Goal: Transaction & Acquisition: Download file/media

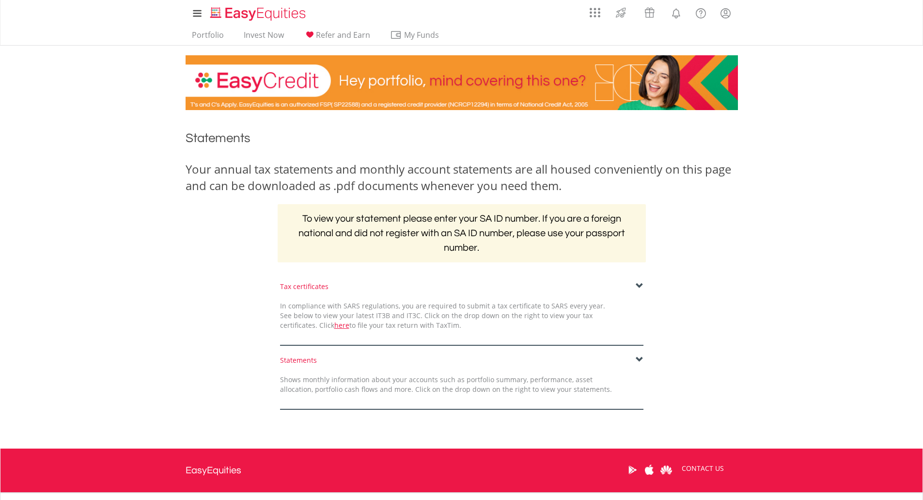
click at [637, 285] on span at bounding box center [640, 286] width 8 height 8
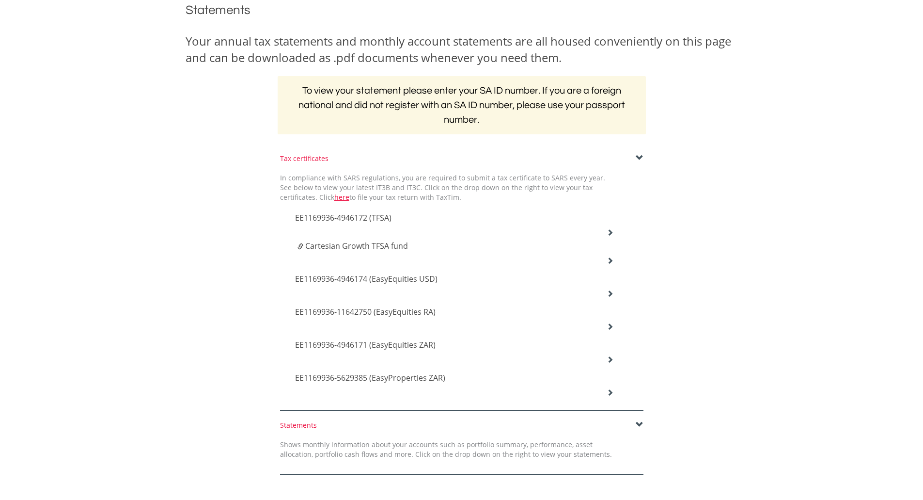
scroll to position [145, 0]
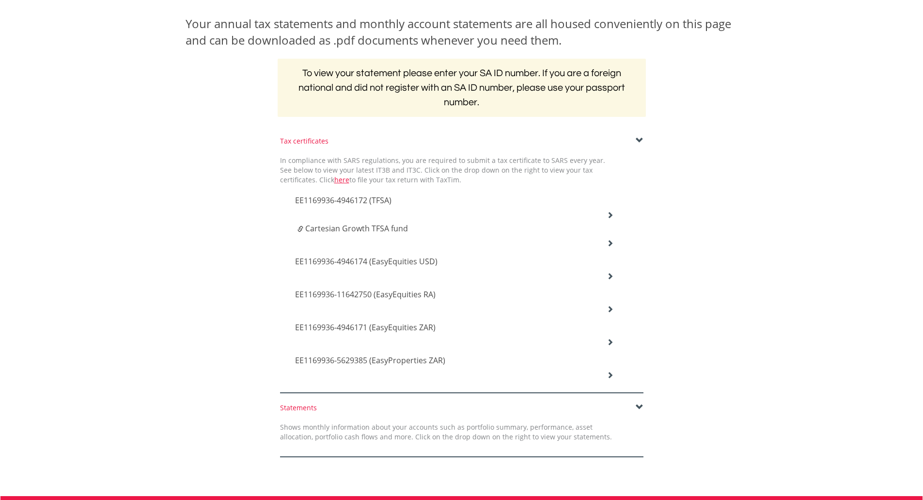
click at [364, 199] on span "EE1169936-4946172 (TFSA)" at bounding box center [343, 200] width 96 height 11
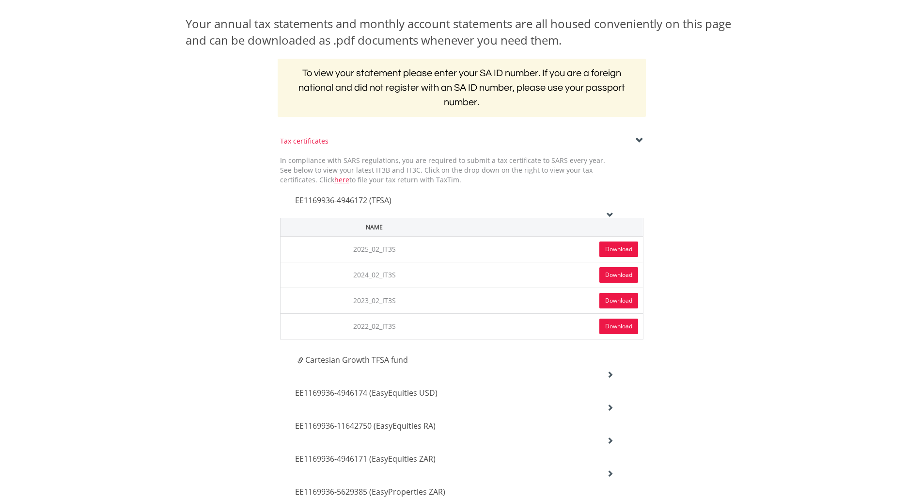
click at [622, 249] on link "Download" at bounding box center [619, 249] width 39 height 16
click at [610, 274] on link "Download" at bounding box center [619, 275] width 39 height 16
click at [607, 296] on link "Download" at bounding box center [619, 301] width 39 height 16
click at [606, 325] on link "Download" at bounding box center [619, 326] width 39 height 16
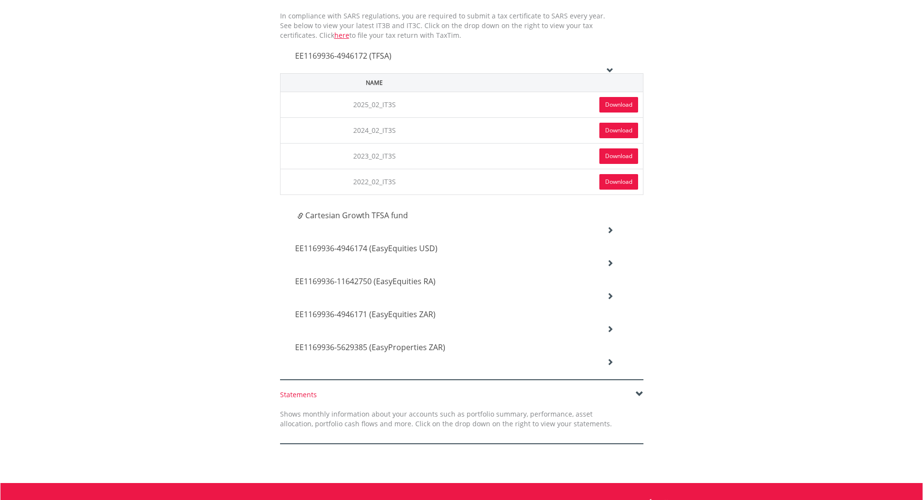
scroll to position [291, 0]
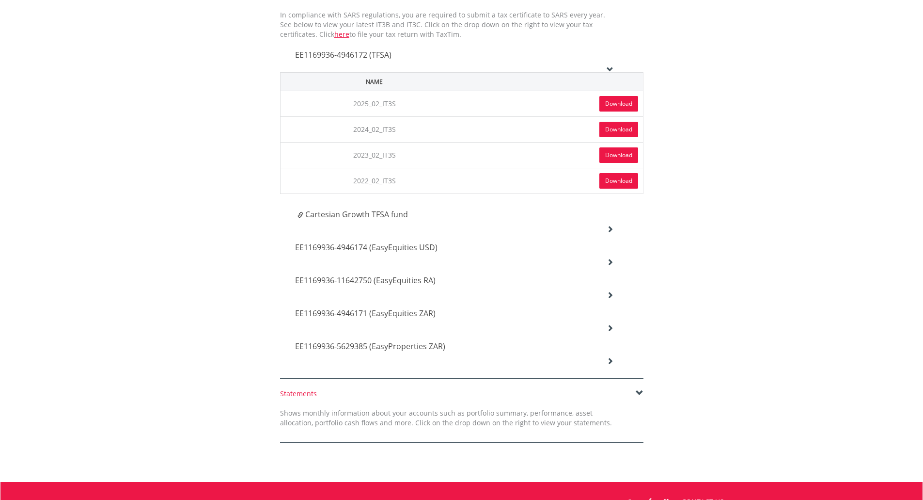
click at [388, 214] on span "Cartesian Growth TFSA fund" at bounding box center [356, 214] width 103 height 11
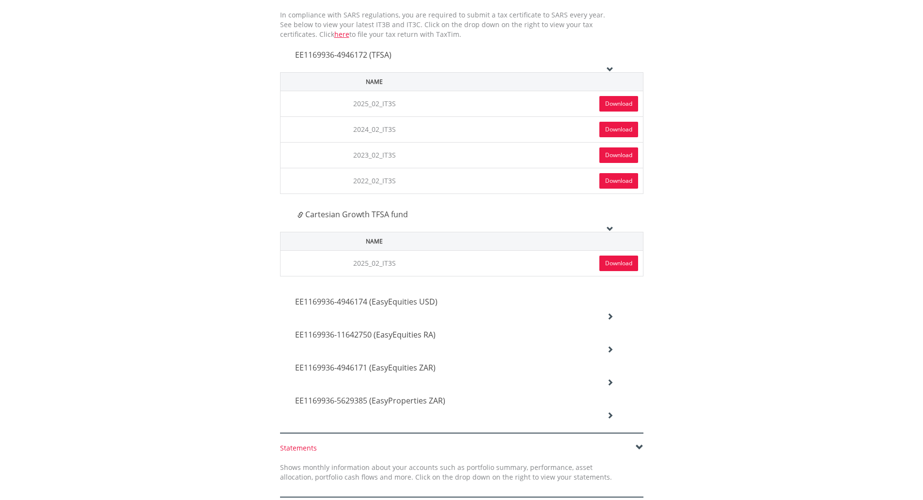
click at [611, 260] on link "Download" at bounding box center [619, 263] width 39 height 16
click at [428, 304] on span "EE1169936-4946174 (EasyEquities USD)" at bounding box center [366, 301] width 143 height 11
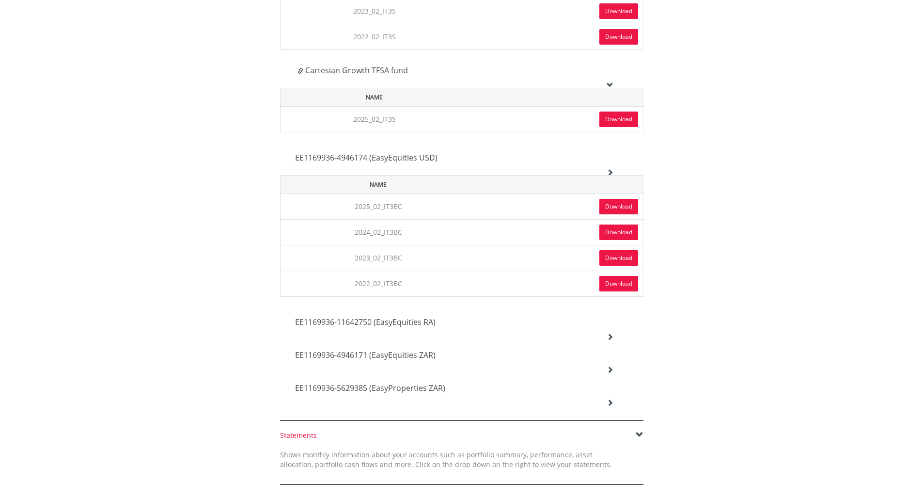
scroll to position [436, 0]
click at [618, 204] on link "Download" at bounding box center [619, 205] width 39 height 16
click at [610, 228] on link "Download" at bounding box center [619, 231] width 39 height 16
click at [615, 254] on link "Download" at bounding box center [619, 257] width 39 height 16
click at [611, 257] on link "Download" at bounding box center [619, 257] width 39 height 16
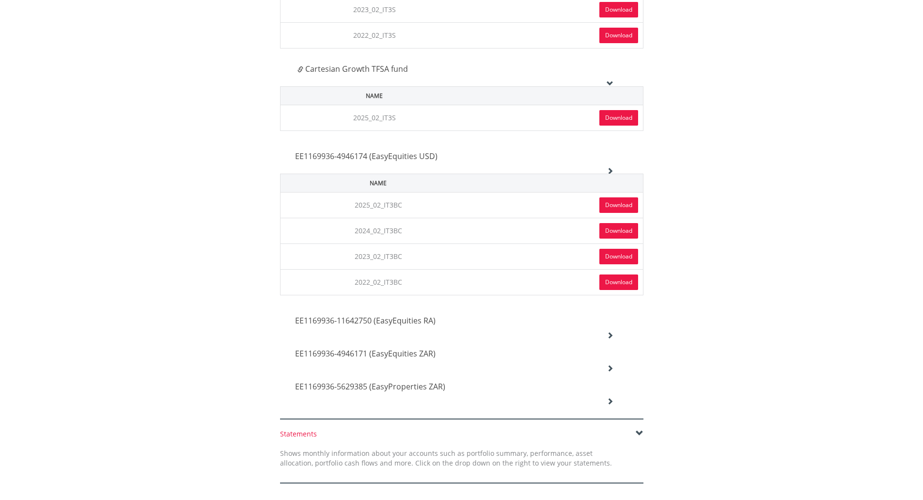
click at [616, 284] on link "Download" at bounding box center [619, 282] width 39 height 16
click at [427, 319] on span "EE1169936-11642750 (EasyEquities RA)" at bounding box center [365, 320] width 141 height 11
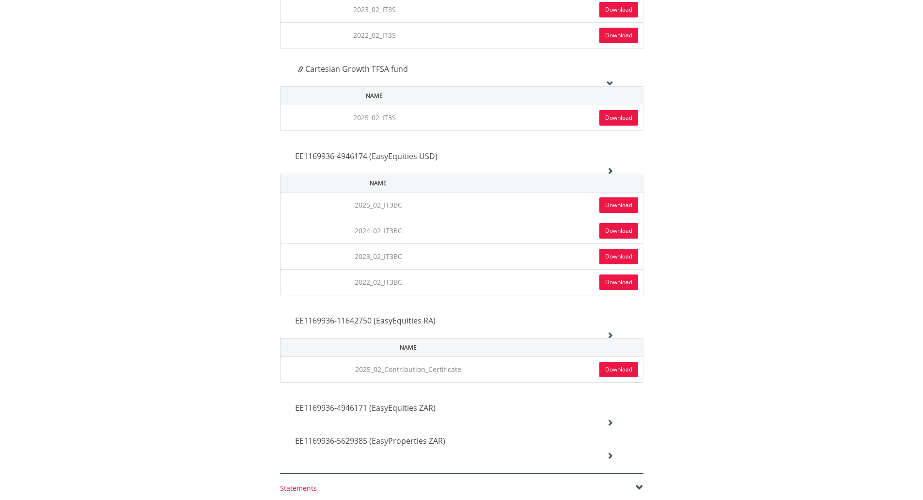
click at [618, 371] on link "Download" at bounding box center [619, 370] width 39 height 16
click at [486, 415] on div "EE1169936-4946171 (EasyEquities ZAR)" at bounding box center [455, 408] width 334 height 33
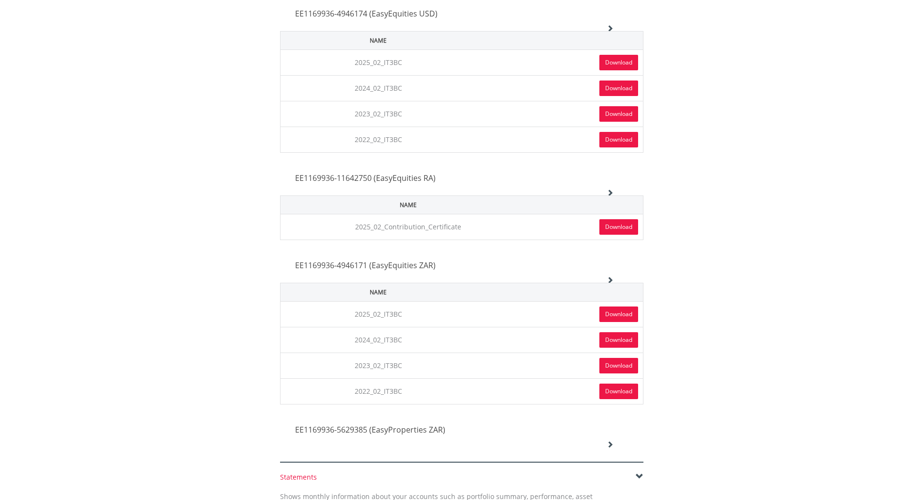
scroll to position [582, 0]
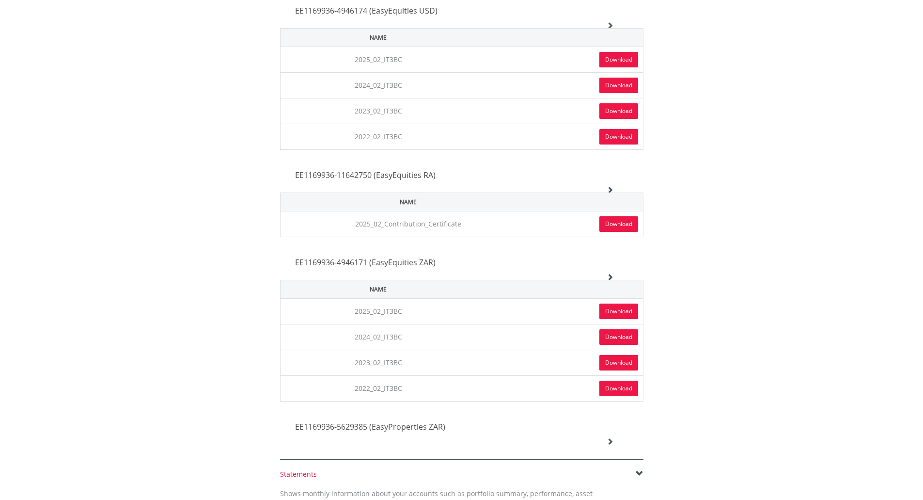
click at [627, 311] on link "Download" at bounding box center [619, 311] width 39 height 16
click at [626, 333] on link "Download" at bounding box center [619, 337] width 39 height 16
click at [619, 362] on link "Download" at bounding box center [619, 363] width 39 height 16
click at [625, 387] on link "Download" at bounding box center [619, 389] width 39 height 16
click at [417, 429] on span "EE1169936-5629385 (EasyProperties ZAR)" at bounding box center [370, 426] width 150 height 11
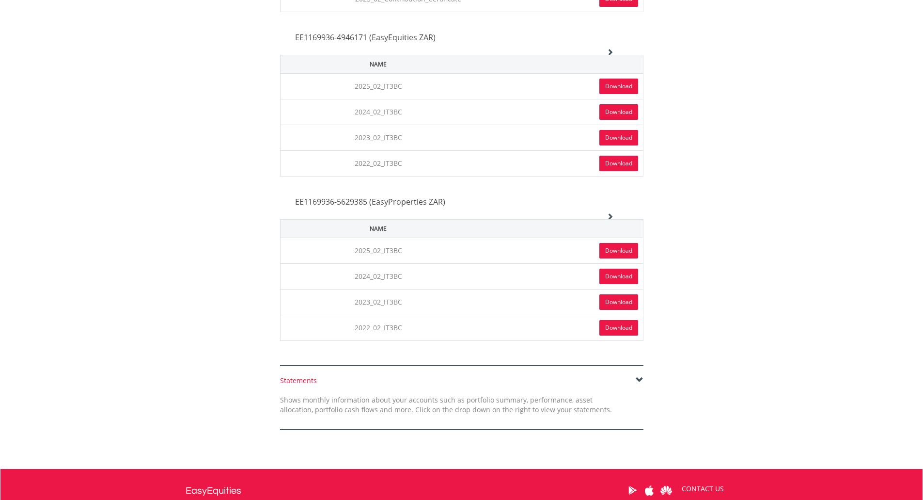
scroll to position [824, 0]
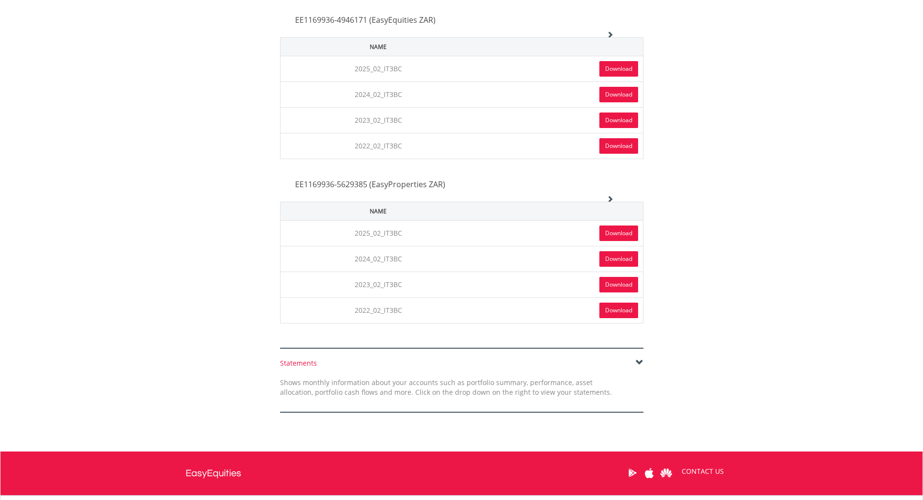
click at [630, 231] on link "Download" at bounding box center [619, 233] width 39 height 16
click at [613, 264] on link "Download" at bounding box center [619, 259] width 39 height 16
click at [630, 284] on link "Download" at bounding box center [619, 285] width 39 height 16
click at [621, 314] on link "Download" at bounding box center [619, 310] width 39 height 16
